Goal: Navigation & Orientation: Find specific page/section

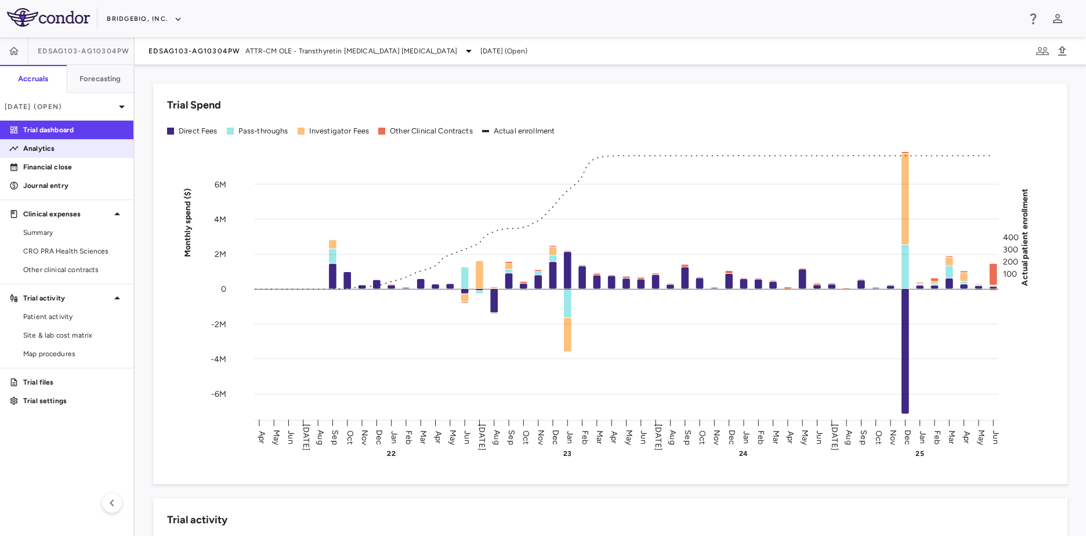
click at [60, 146] on p "Analytics" at bounding box center [73, 148] width 101 height 10
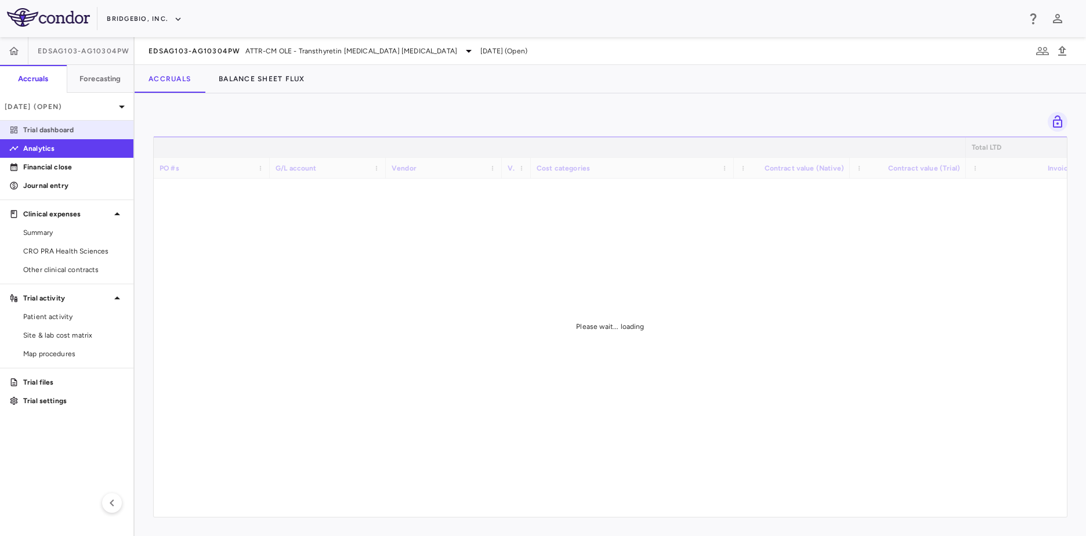
click at [72, 132] on p "Trial dashboard" at bounding box center [73, 130] width 101 height 10
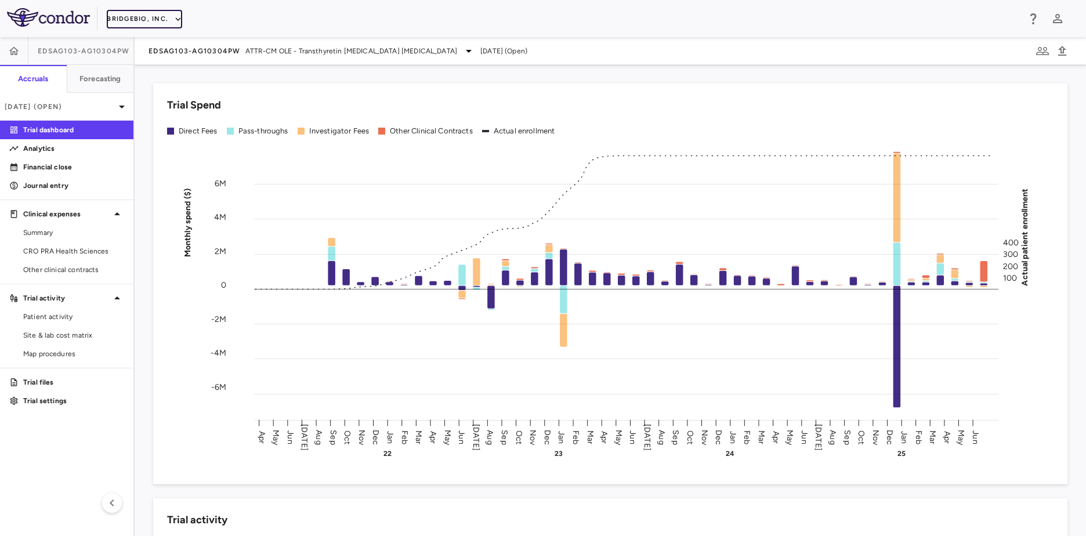
click at [149, 27] on button "BridgeBio, Inc." at bounding box center [144, 19] width 75 height 19
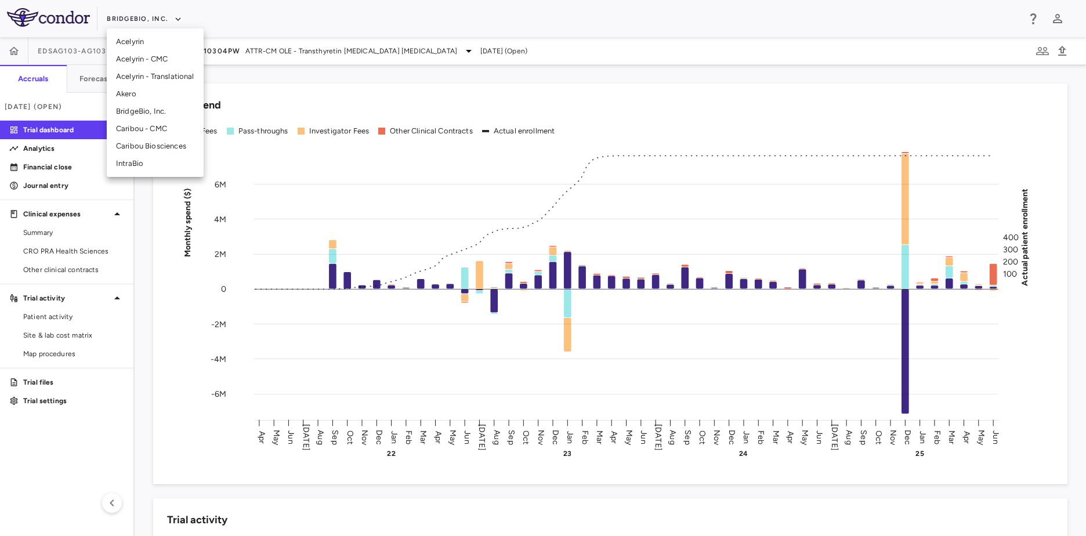
click at [139, 142] on li "Caribou Biosciences" at bounding box center [155, 145] width 97 height 17
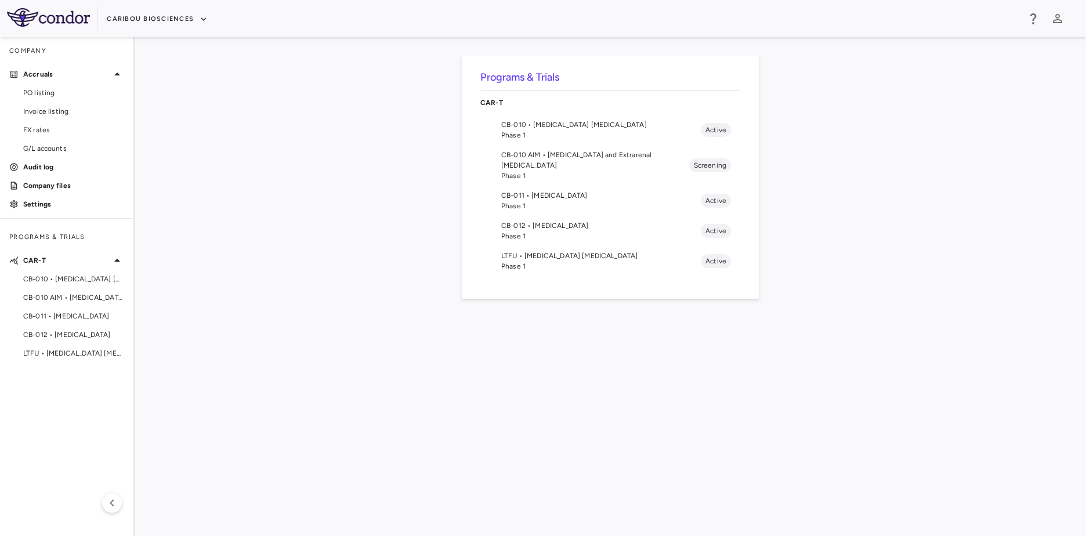
click at [336, 206] on div "Programs & Trials CAR-T CB-010 • [MEDICAL_DATA] [MEDICAL_DATA] Phase 1 Active C…" at bounding box center [610, 287] width 914 height 462
click at [12, 108] on link "Invoice listing" at bounding box center [66, 111] width 133 height 17
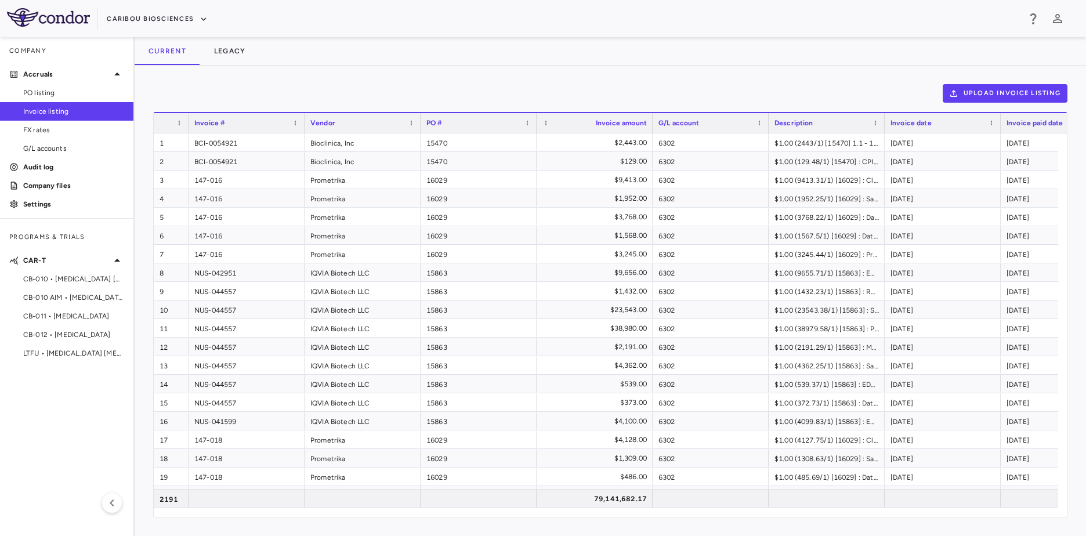
drag, startPoint x: 31, startPoint y: 55, endPoint x: 741, endPoint y: 37, distance: 710.2
click at [741, 37] on div "Current Legacy" at bounding box center [610, 51] width 951 height 28
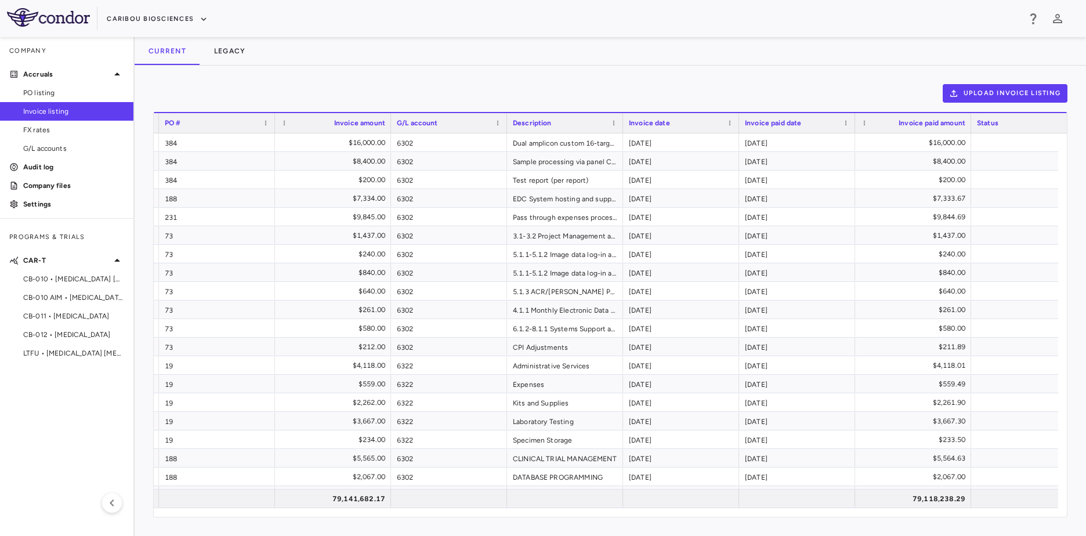
drag, startPoint x: 1067, startPoint y: 176, endPoint x: 1052, endPoint y: 299, distance: 123.9
click at [1052, 304] on div "Drag here to set row groups Drag here to set column labels Invoice # Vendor PO …" at bounding box center [610, 314] width 914 height 405
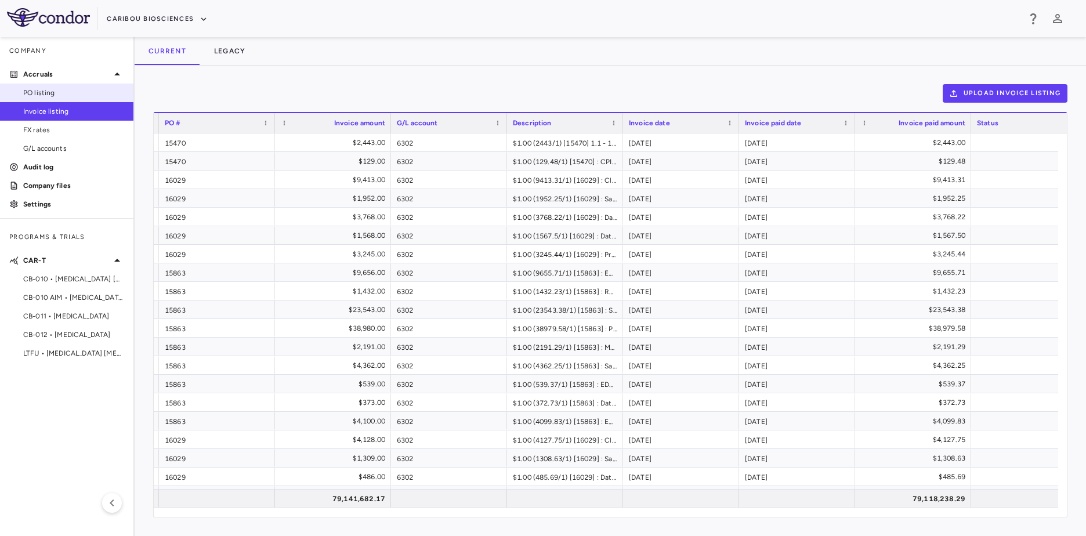
click at [31, 91] on span "PO listing" at bounding box center [73, 93] width 101 height 10
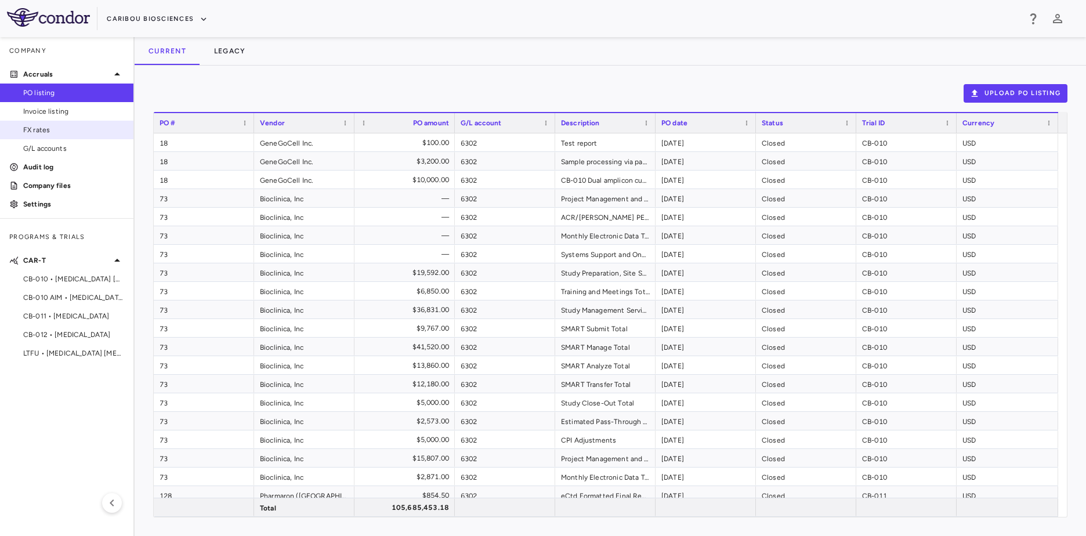
click at [71, 127] on span "FX rates" at bounding box center [73, 130] width 101 height 10
